Goal: Navigation & Orientation: Find specific page/section

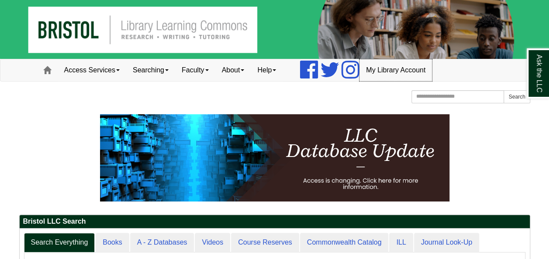
click at [395, 68] on link "My Library Account" at bounding box center [396, 70] width 73 height 22
click at [283, 69] on link "Help" at bounding box center [267, 70] width 32 height 22
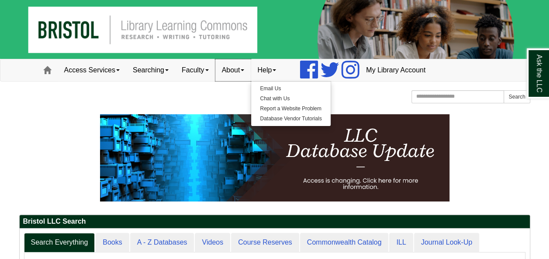
click at [245, 73] on link "About" at bounding box center [233, 70] width 36 height 22
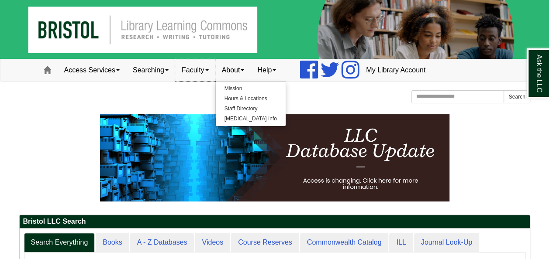
click at [191, 67] on link "Faculty" at bounding box center [195, 70] width 40 height 22
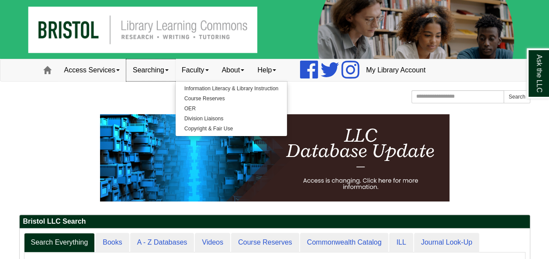
click at [164, 67] on link "Searching" at bounding box center [150, 70] width 49 height 22
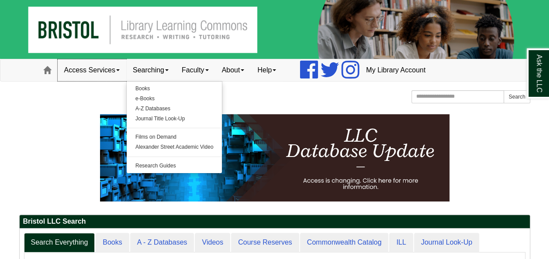
click at [100, 69] on link "Access Services" at bounding box center [92, 70] width 69 height 22
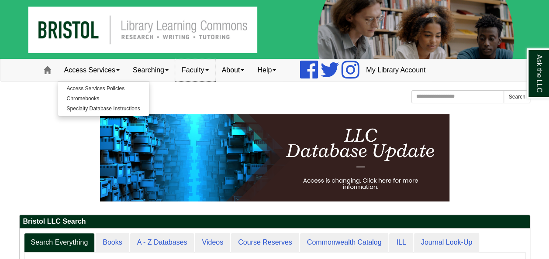
click at [180, 71] on link "Faculty" at bounding box center [195, 70] width 40 height 22
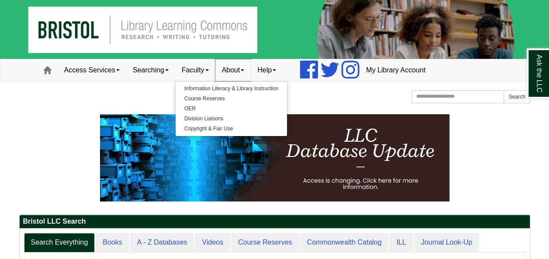
click at [239, 71] on link "About" at bounding box center [233, 70] width 36 height 22
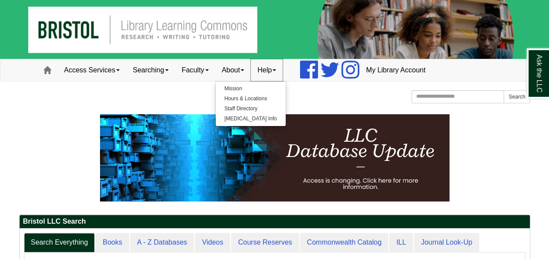
click at [279, 73] on link "Help" at bounding box center [267, 70] width 32 height 22
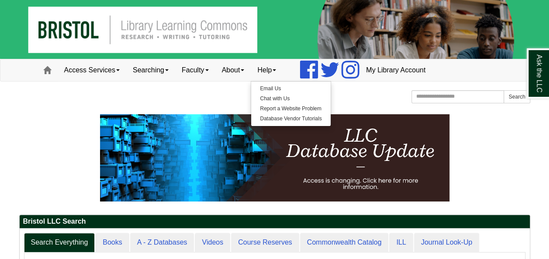
click at [387, 102] on div "[GEOGRAPHIC_DATA] [GEOGRAPHIC_DATA] Learning Commons Homepage Homepage Home Sea…" at bounding box center [274, 97] width 511 height 15
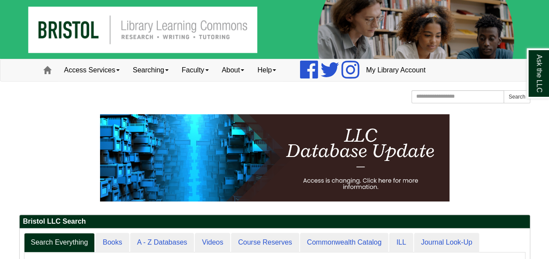
scroll to position [4, 4]
